Goal: Information Seeking & Learning: Learn about a topic

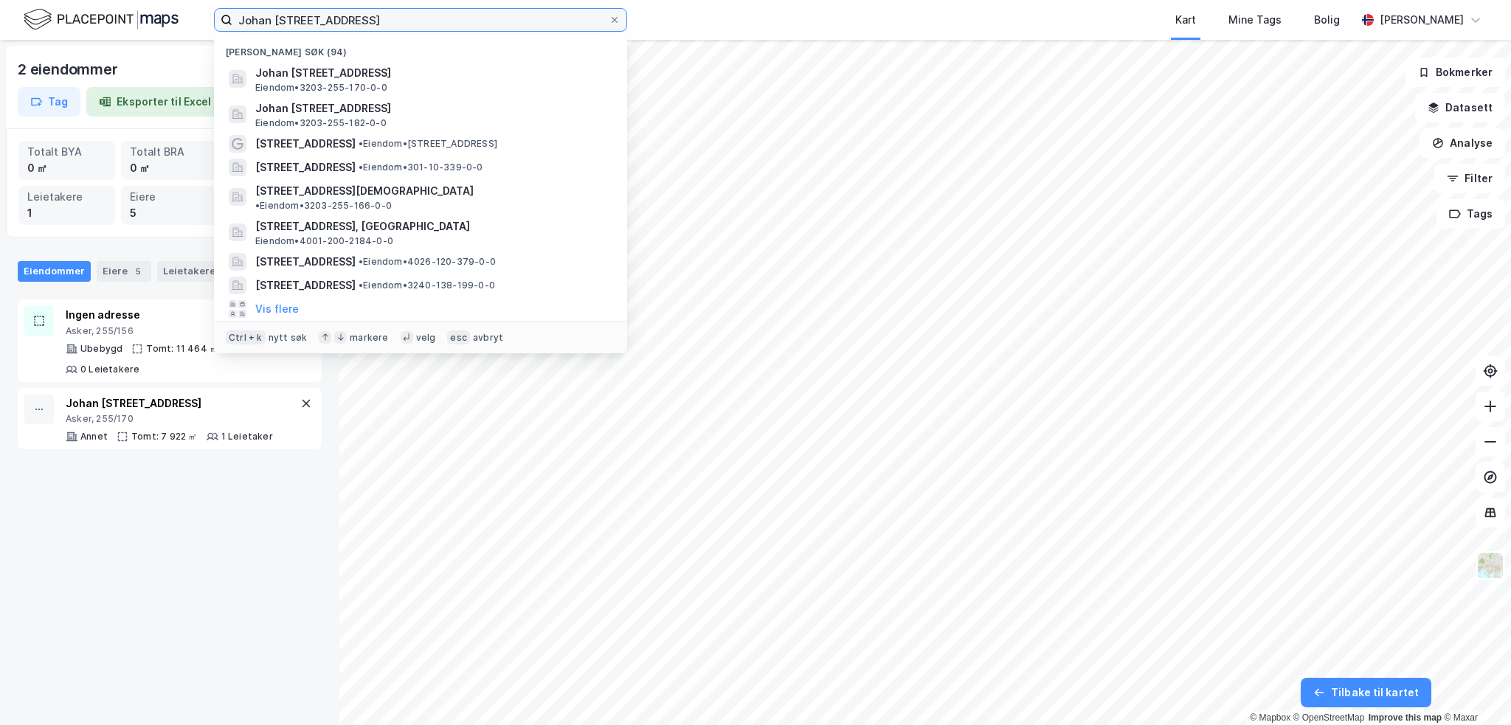
click at [463, 10] on input "Johan [STREET_ADDRESS]" at bounding box center [420, 20] width 376 height 22
drag, startPoint x: 384, startPoint y: 19, endPoint x: 207, endPoint y: 16, distance: 177.8
click at [207, 16] on div "[PERSON_NAME] vei 9 Nylige søk (94) Johan [STREET_ADDRESS] Eiendom • 3203-255-1…" at bounding box center [755, 20] width 1511 height 40
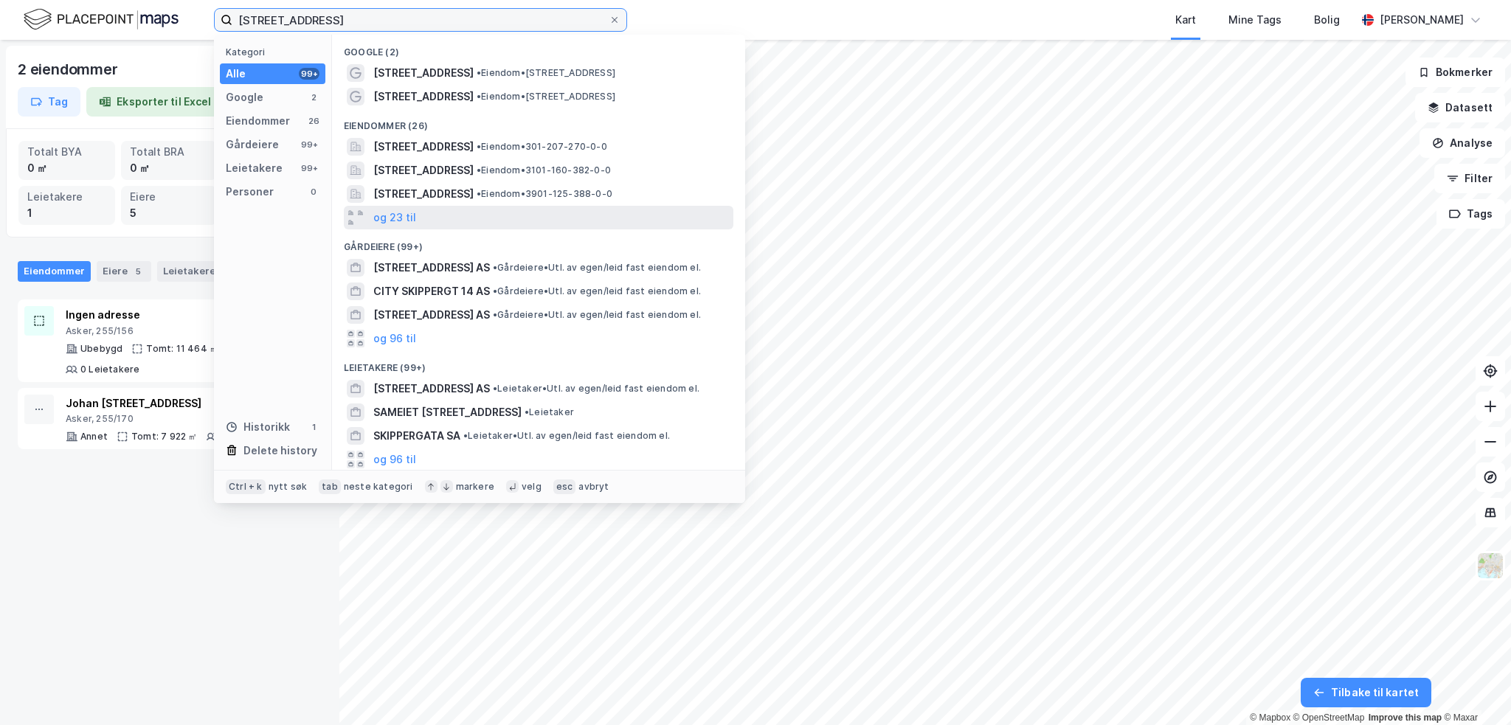
type input "[STREET_ADDRESS]"
click at [431, 216] on div "og 23 til" at bounding box center [538, 218] width 389 height 24
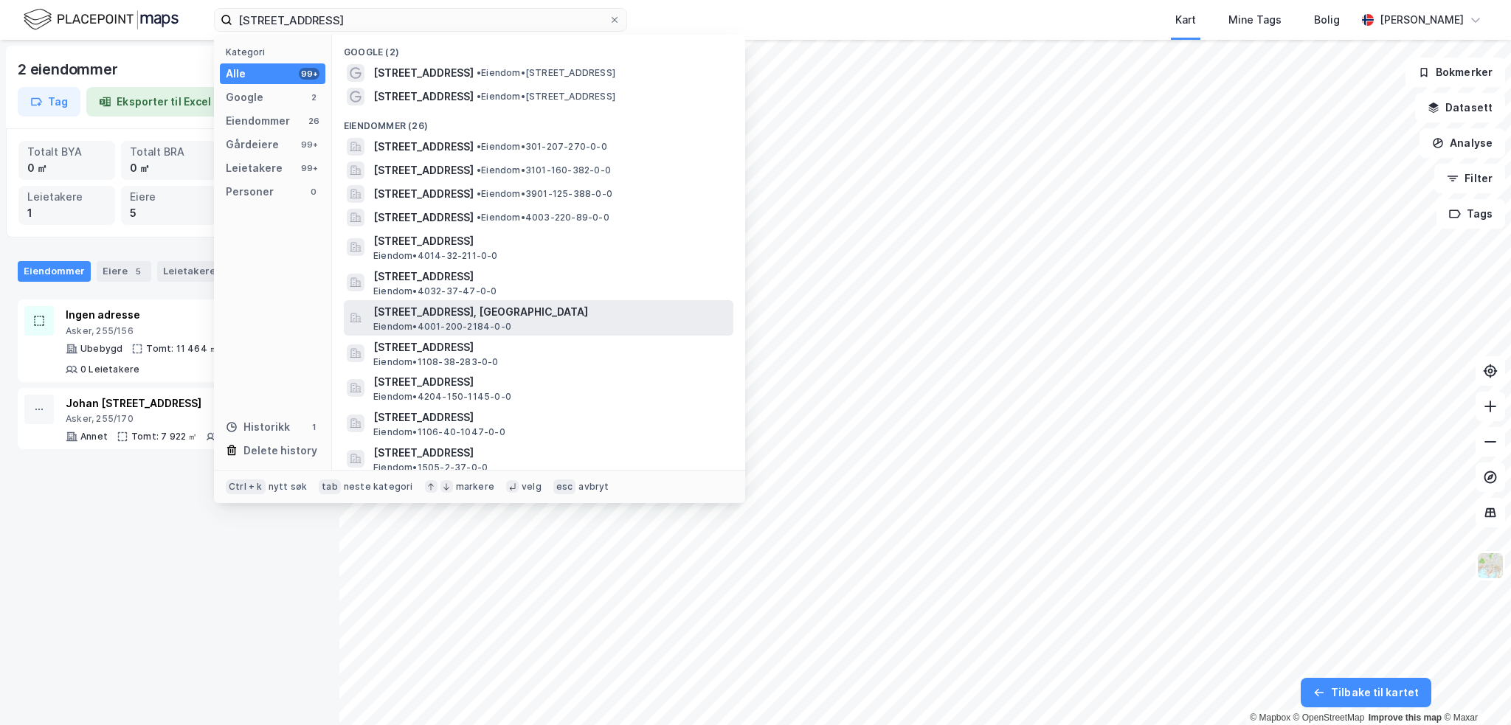
click at [495, 316] on span "[STREET_ADDRESS], [GEOGRAPHIC_DATA]" at bounding box center [550, 312] width 354 height 18
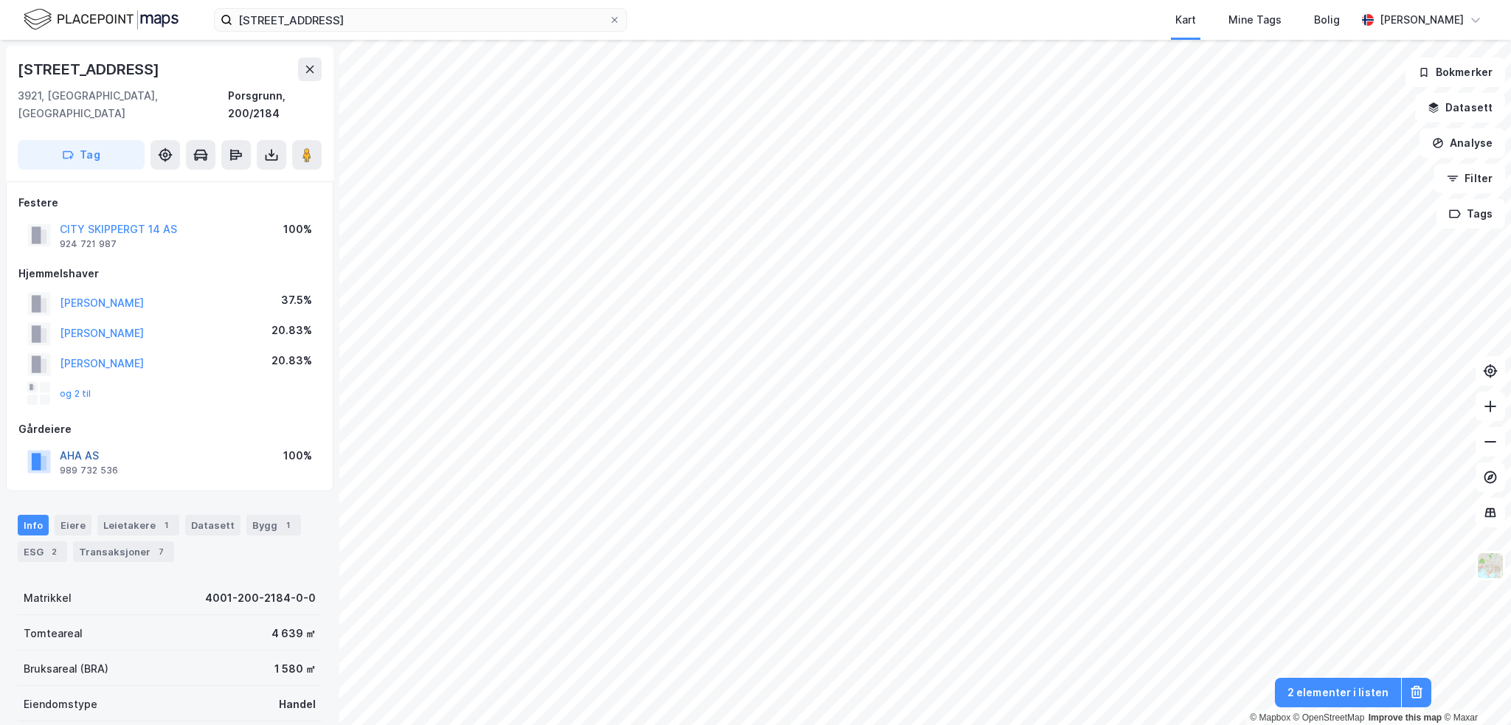
click at [0, 0] on button "AHA AS" at bounding box center [0, 0] width 0 height 0
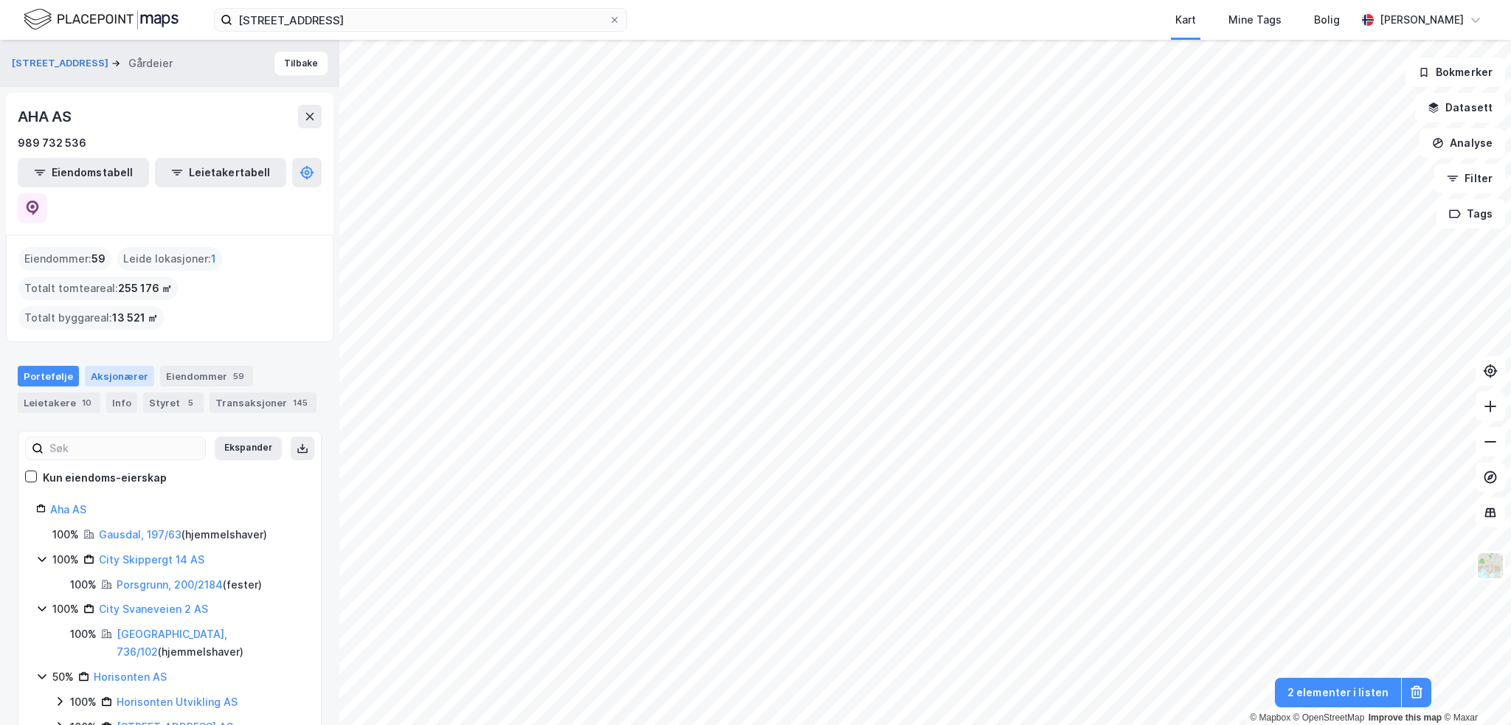
click at [133, 366] on div "Aksjonærer" at bounding box center [119, 376] width 69 height 21
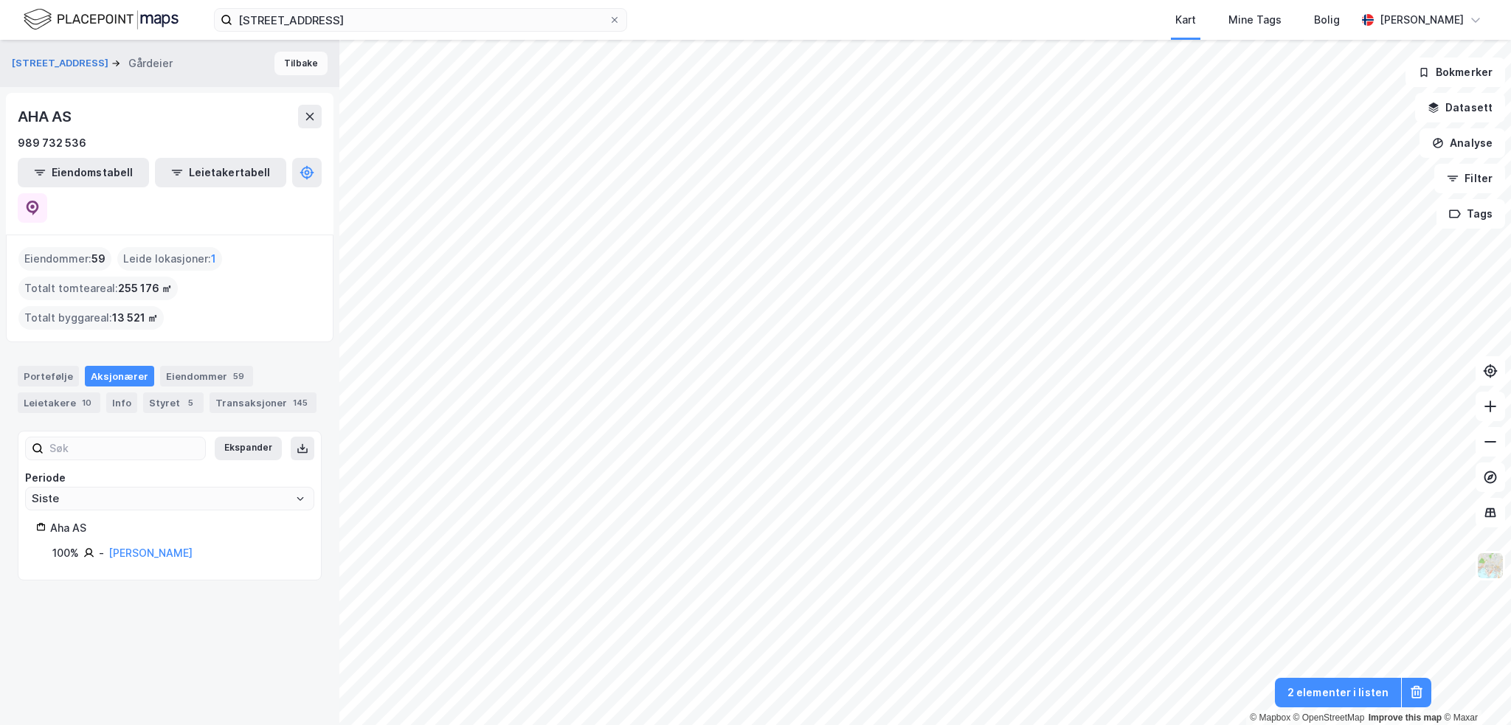
click at [277, 61] on button "Tilbake" at bounding box center [300, 64] width 53 height 24
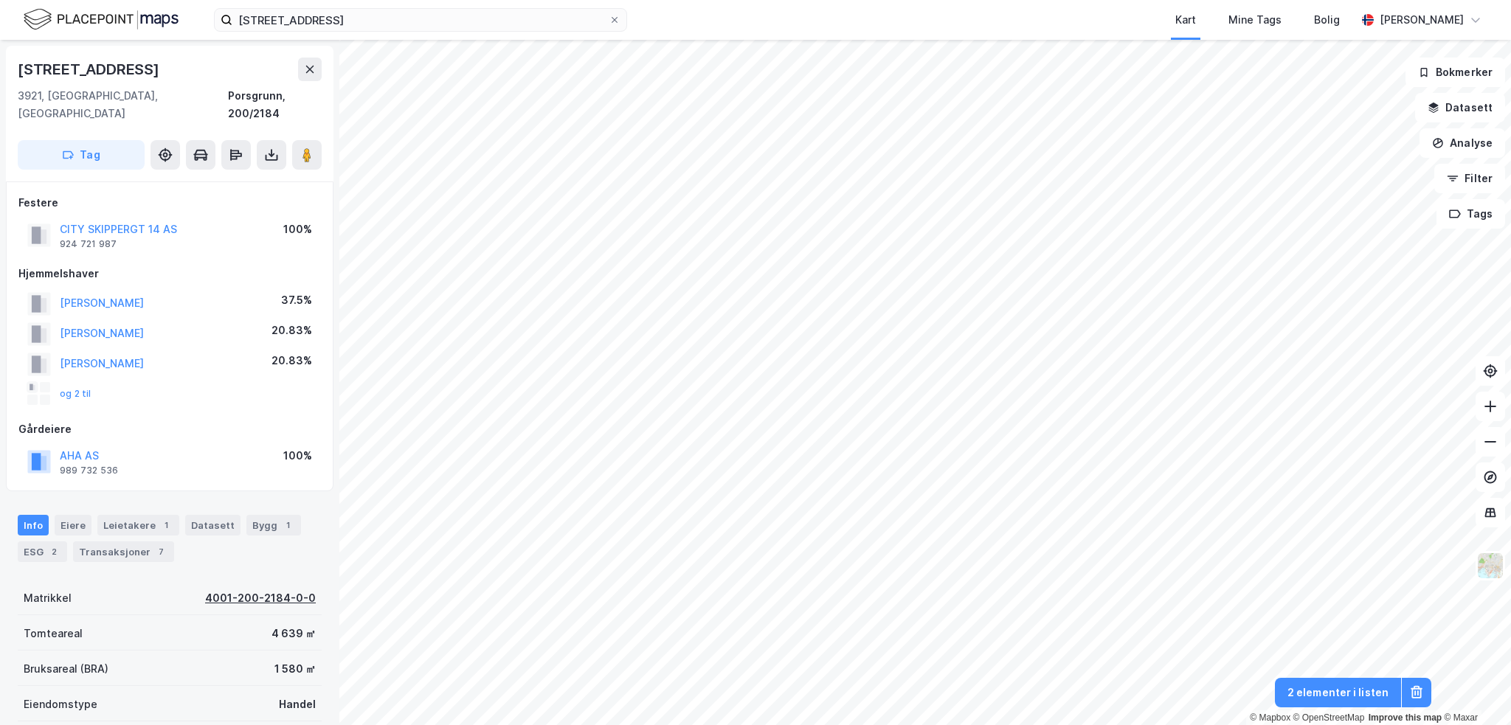
click at [289, 589] on div "4001-200-2184-0-0" at bounding box center [260, 598] width 111 height 18
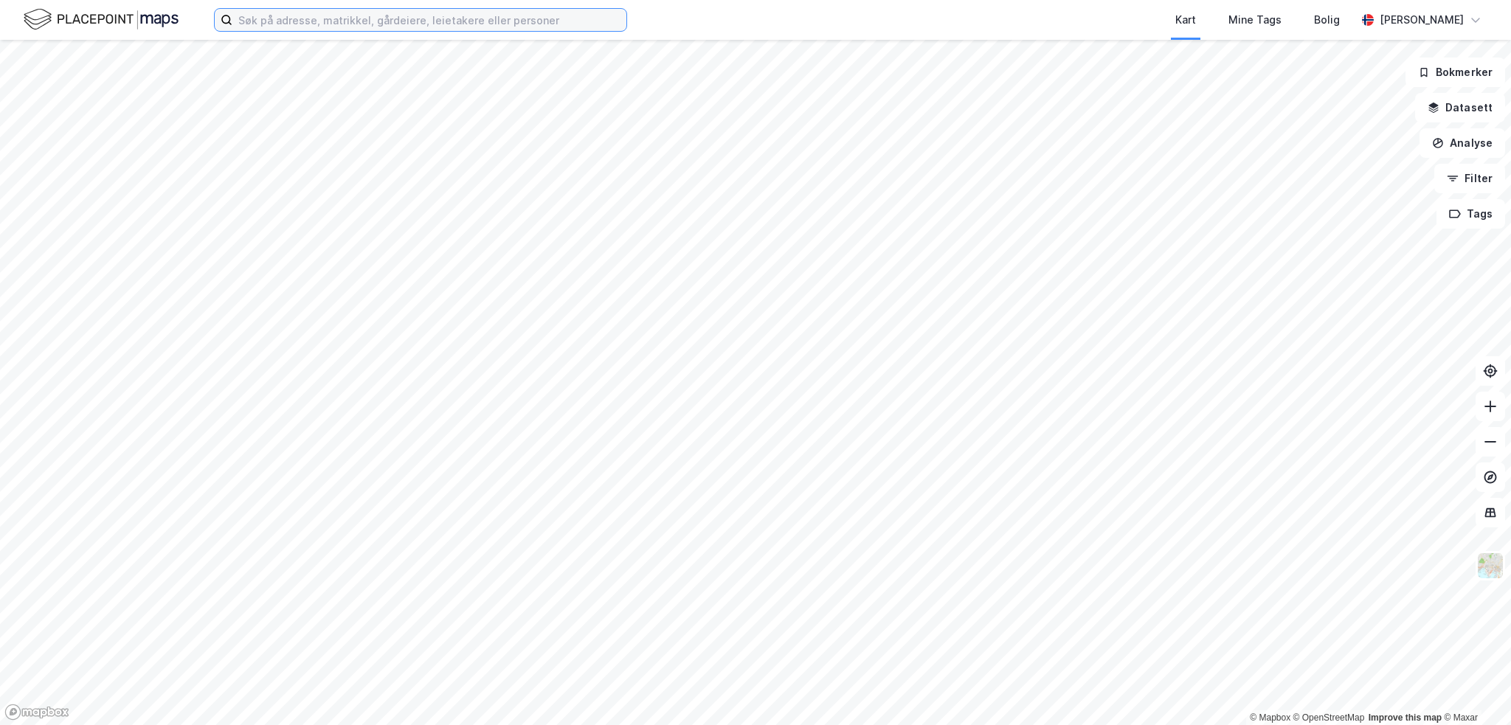
click at [346, 18] on input at bounding box center [429, 20] width 394 height 22
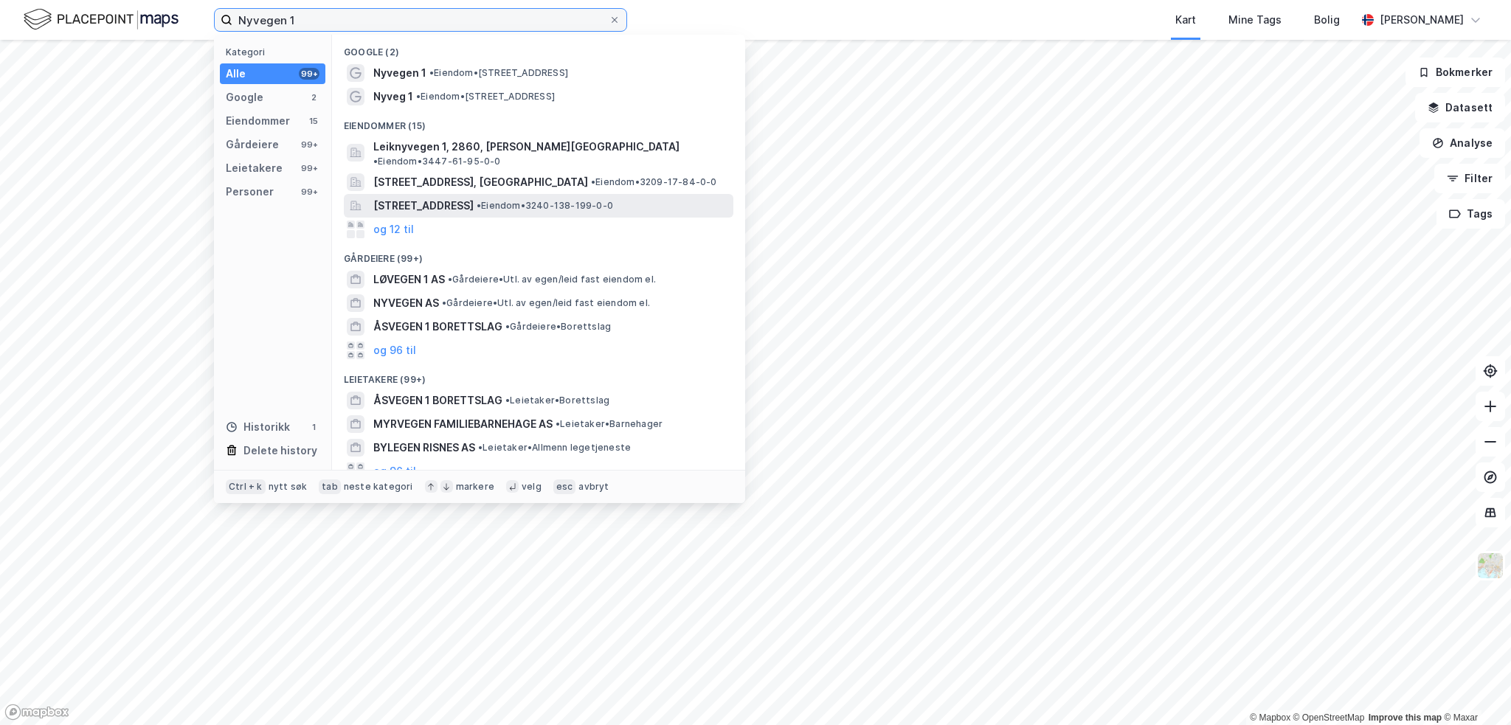
type input "Nyvegen 1"
click at [474, 197] on span "[STREET_ADDRESS]" at bounding box center [423, 206] width 100 height 18
